Goal: Information Seeking & Learning: Learn about a topic

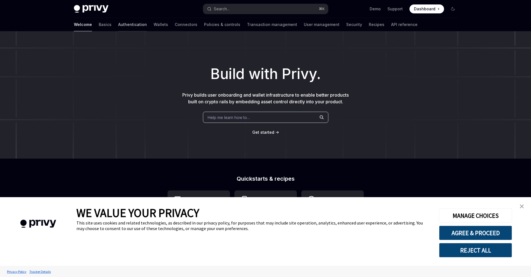
click at [118, 26] on link "Authentication" at bounding box center [132, 24] width 29 height 13
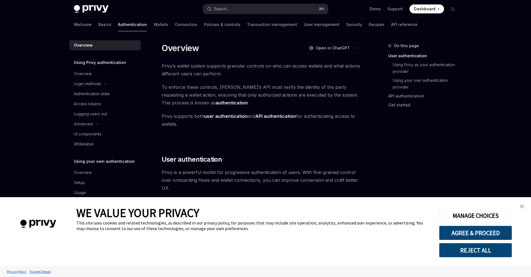
click at [524, 206] on link "close banner" at bounding box center [521, 205] width 11 height 11
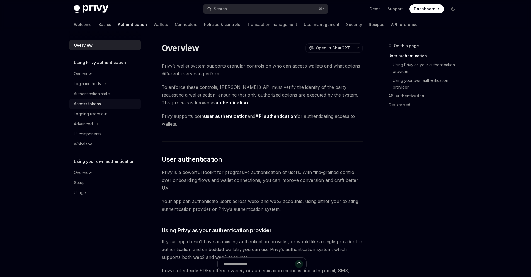
click at [94, 106] on div "Access tokens" at bounding box center [87, 103] width 27 height 7
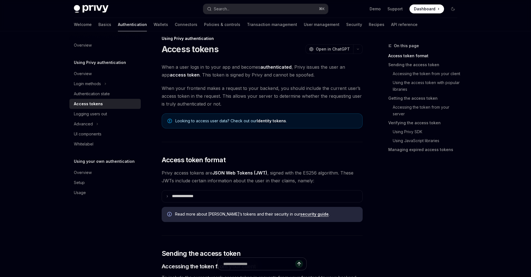
scroll to position [11, 0]
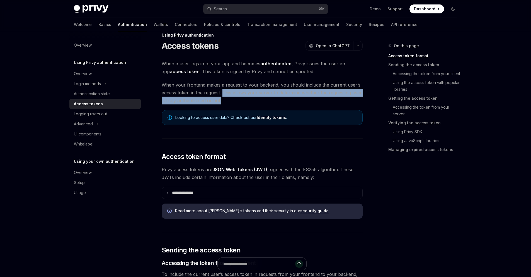
drag, startPoint x: 223, startPoint y: 93, endPoint x: 347, endPoint y: 99, distance: 124.7
click at [347, 99] on span "When your frontend makes a request to your backend, you should include the curr…" at bounding box center [262, 92] width 201 height 23
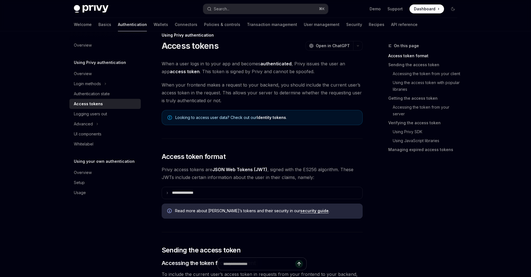
click at [220, 98] on span "When your frontend makes a request to your backend, you should include the curr…" at bounding box center [262, 92] width 201 height 23
drag, startPoint x: 161, startPoint y: 86, endPoint x: 302, endPoint y: 89, distance: 140.2
click at [278, 86] on span "When your frontend makes a request to your backend, you should include the curr…" at bounding box center [262, 92] width 201 height 23
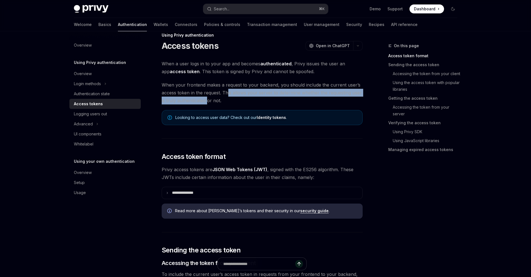
drag, startPoint x: 226, startPoint y: 94, endPoint x: 207, endPoint y: 104, distance: 22.1
click at [207, 104] on span "When your frontend makes a request to your backend, you should include the curr…" at bounding box center [262, 92] width 201 height 23
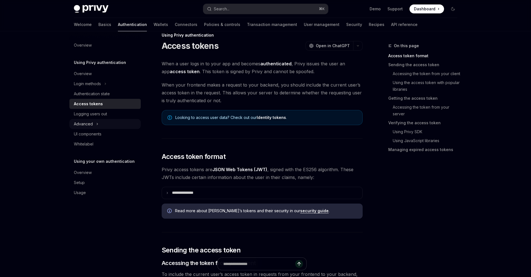
click at [93, 122] on div "Advanced" at bounding box center [104, 124] width 71 height 10
click at [91, 124] on div "Advanced" at bounding box center [83, 123] width 19 height 7
click at [89, 73] on div "Overview" at bounding box center [83, 73] width 18 height 7
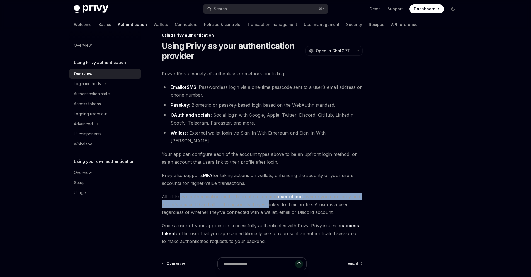
drag, startPoint x: 179, startPoint y: 190, endPoint x: 289, endPoint y: 194, distance: 109.9
click at [264, 195] on span "All of Privy’s authentication methods create a common user object , where you c…" at bounding box center [262, 203] width 201 height 23
click at [285, 193] on link "user object" at bounding box center [290, 196] width 25 height 6
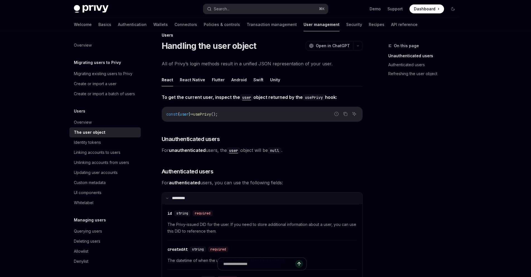
scroll to position [14, 0]
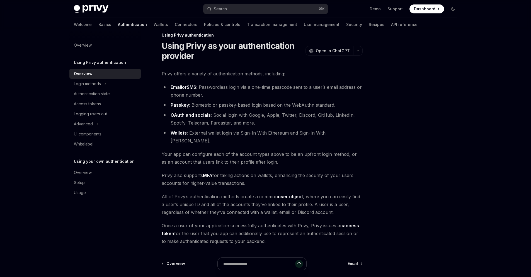
scroll to position [18, 0]
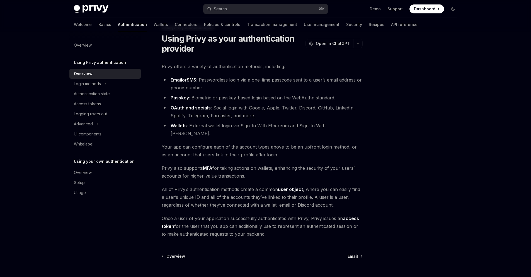
drag, startPoint x: 340, startPoint y: 218, endPoint x: 370, endPoint y: 225, distance: 30.8
click at [370, 225] on div "Using Privy authentication Using Privy as your authentication provider OpenAI O…" at bounding box center [265, 170] width 392 height 314
click at [219, 198] on span "All of Privy’s authentication methods create a common user object , where you c…" at bounding box center [262, 196] width 201 height 23
click at [88, 89] on link "Authentication state" at bounding box center [104, 94] width 71 height 10
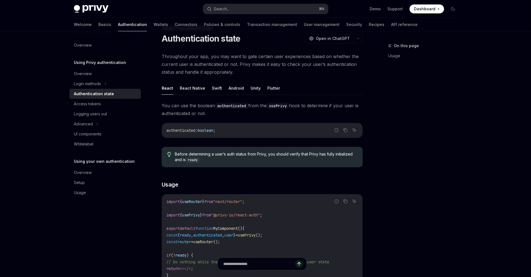
type textarea "*"
